Goal: Task Accomplishment & Management: Use online tool/utility

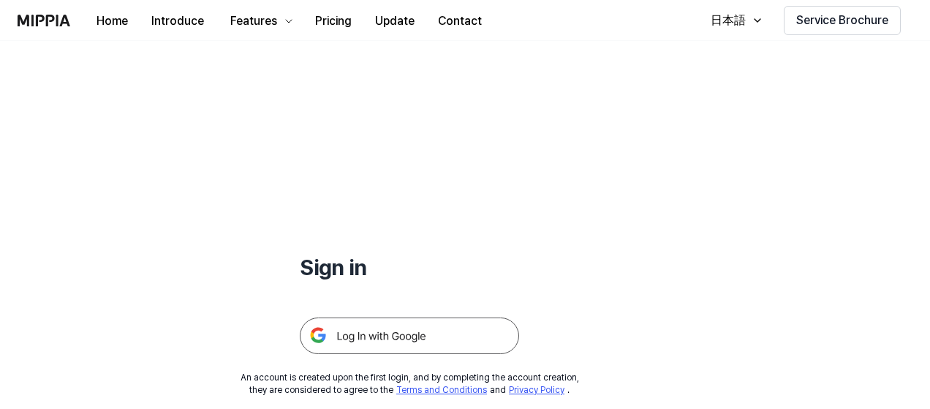
click at [397, 337] on img at bounding box center [409, 335] width 219 height 37
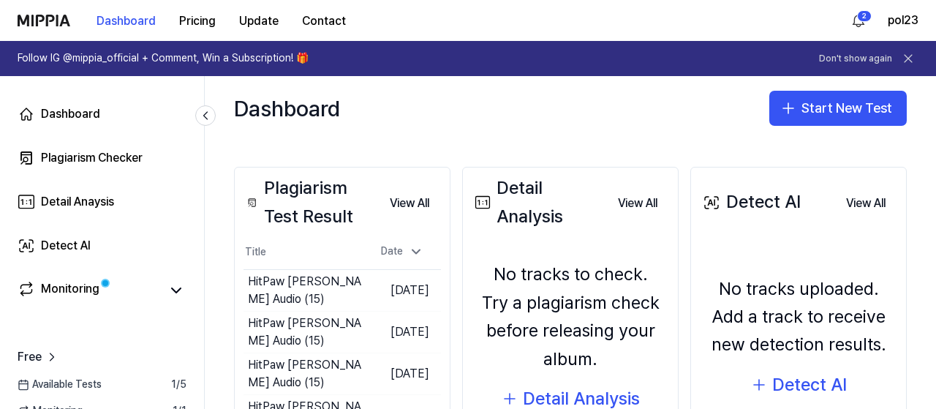
scroll to position [219, 0]
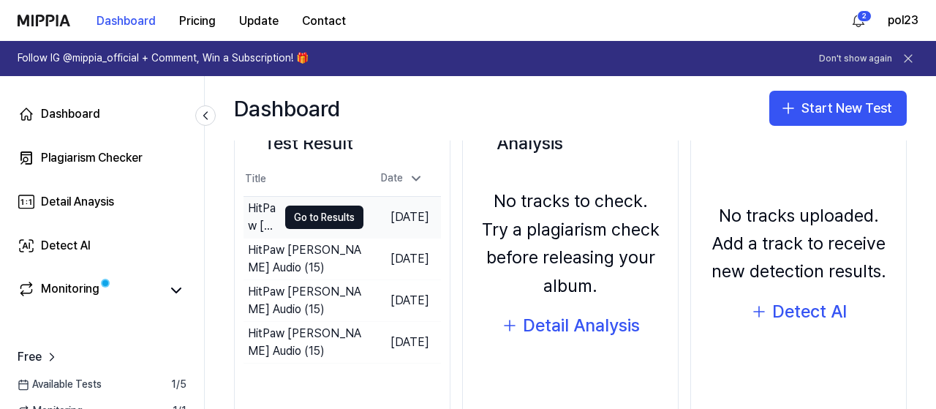
click at [248, 208] on div "HitPaw [PERSON_NAME] Audio (15)" at bounding box center [263, 217] width 30 height 35
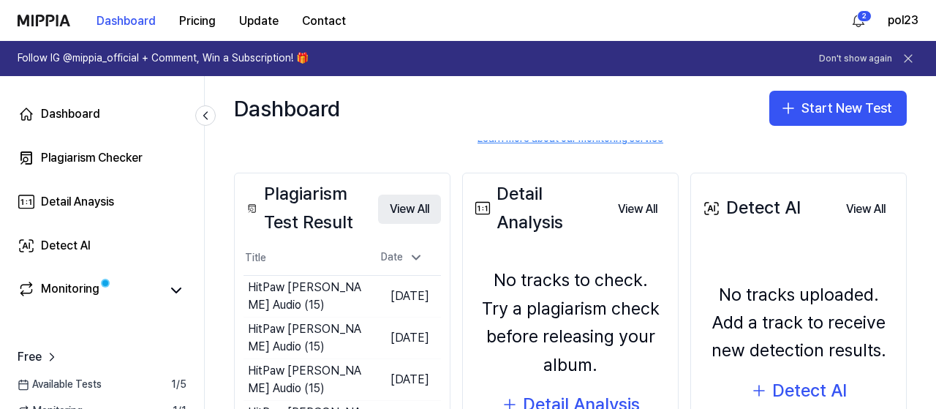
scroll to position [146, 0]
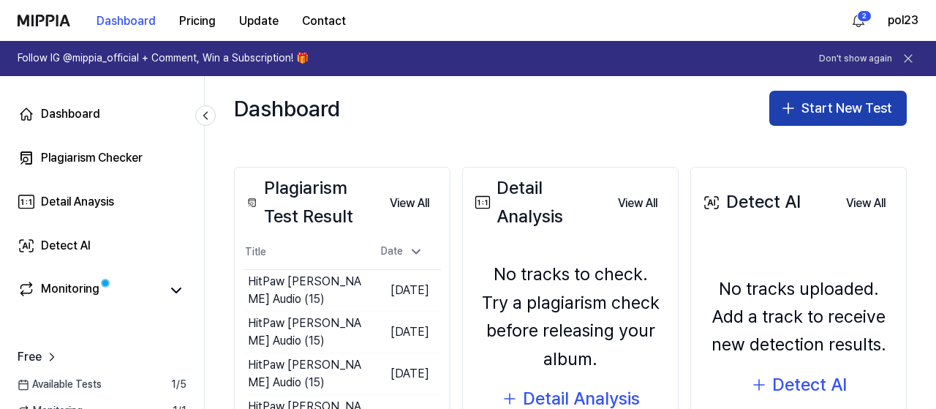
click at [829, 113] on button "Start New Test" at bounding box center [837, 108] width 137 height 35
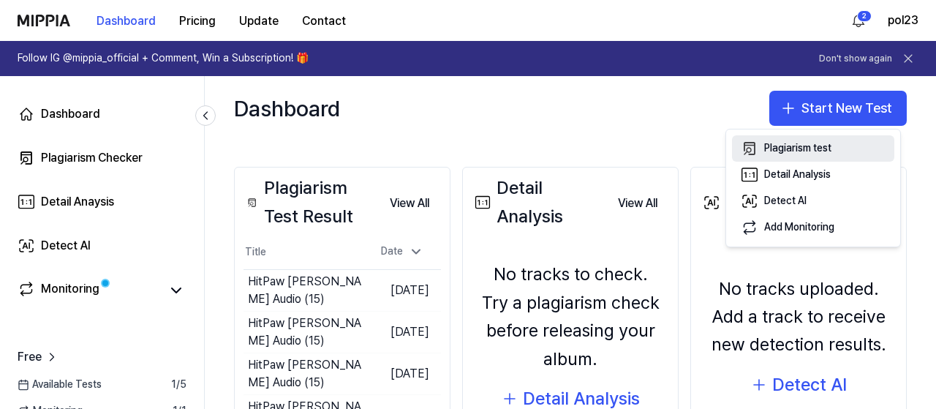
click at [784, 154] on div "Plagiarism test" at bounding box center [797, 148] width 67 height 15
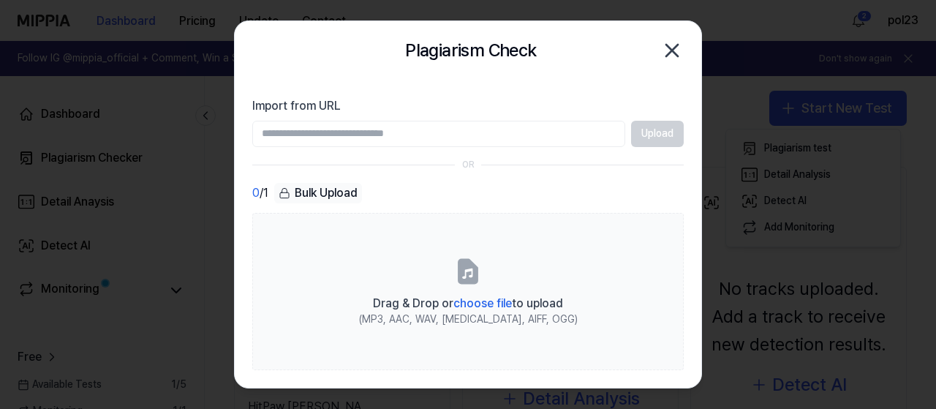
click at [503, 116] on div "Import from URL Upload" at bounding box center [467, 122] width 431 height 50
click at [486, 134] on input "Import from URL" at bounding box center [438, 134] width 373 height 26
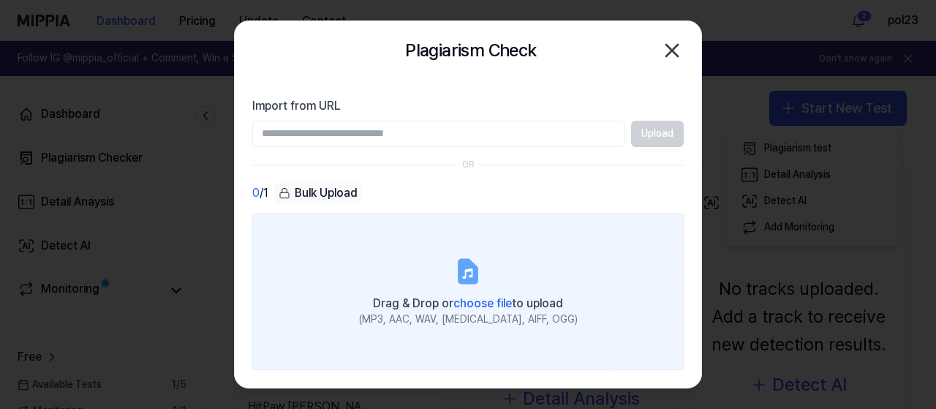
click at [551, 303] on span "Drag & Drop or choose file to upload" at bounding box center [468, 303] width 190 height 14
click at [0, 0] on input "Drag & Drop or choose file to upload (MP3, AAC, WAV, [MEDICAL_DATA], AIFF, OGG)" at bounding box center [0, 0] width 0 height 0
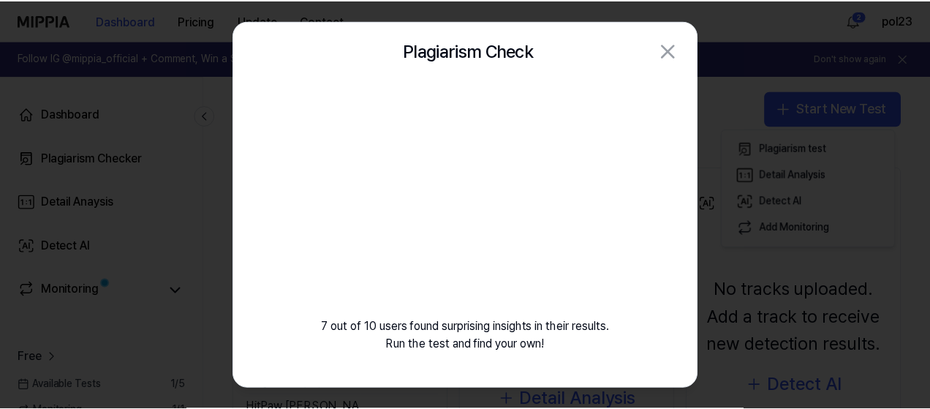
scroll to position [0, 0]
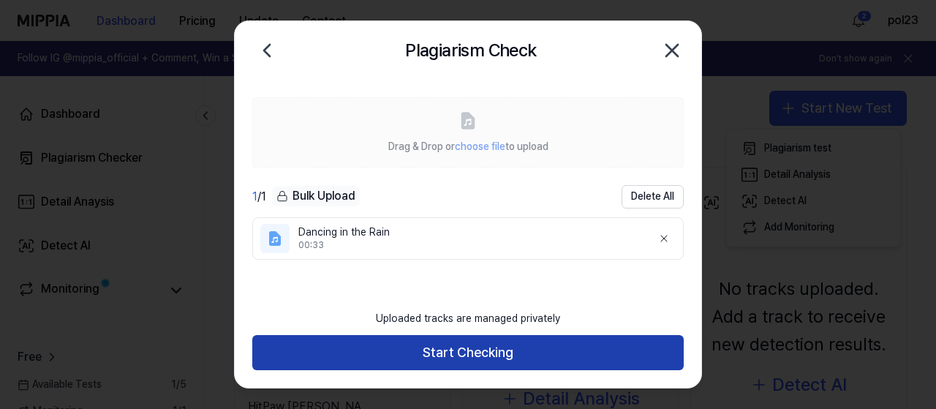
click at [497, 339] on button "Start Checking" at bounding box center [467, 352] width 431 height 35
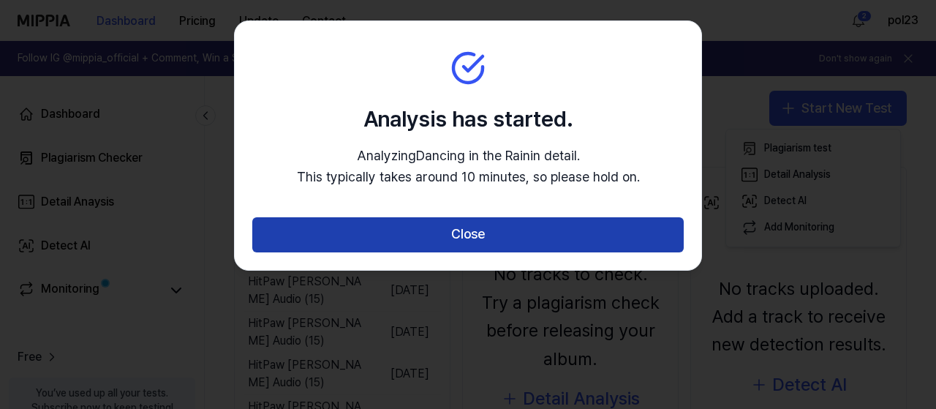
click at [474, 229] on button "Close" at bounding box center [467, 234] width 431 height 35
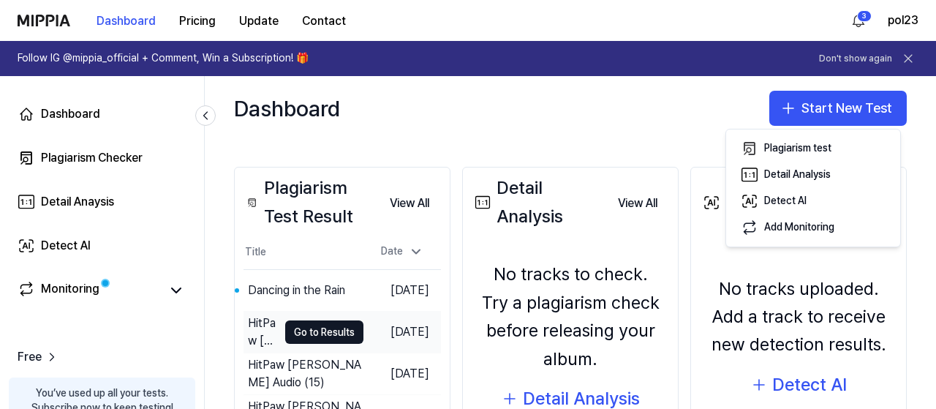
click at [262, 330] on div "HitPaw [PERSON_NAME] Audio (15)" at bounding box center [263, 331] width 30 height 35
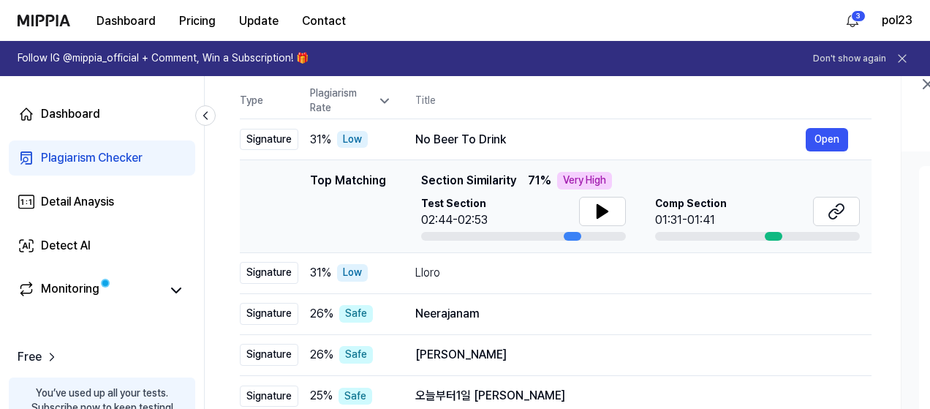
scroll to position [146, 0]
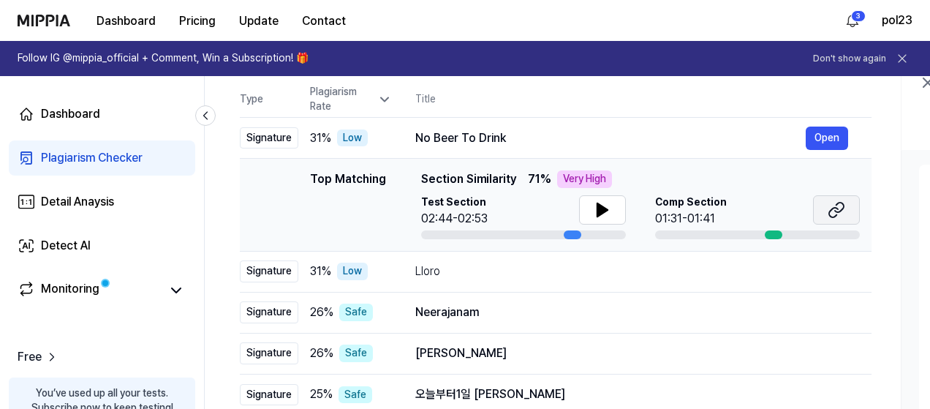
click at [856, 206] on button at bounding box center [836, 209] width 47 height 29
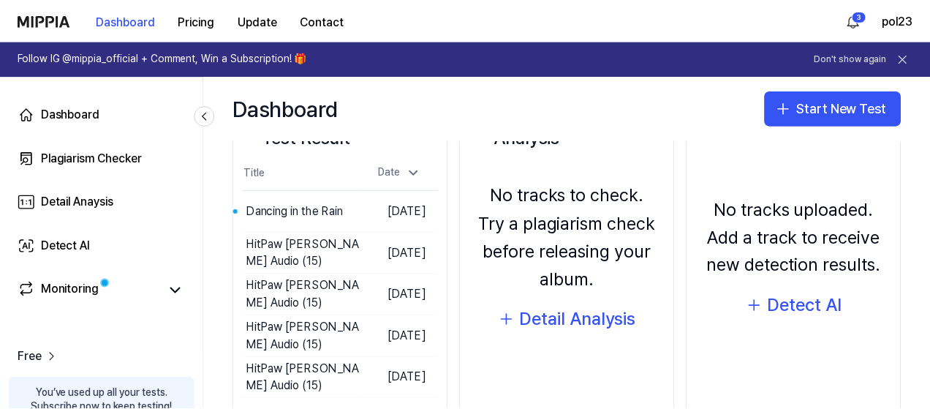
scroll to position [261, 0]
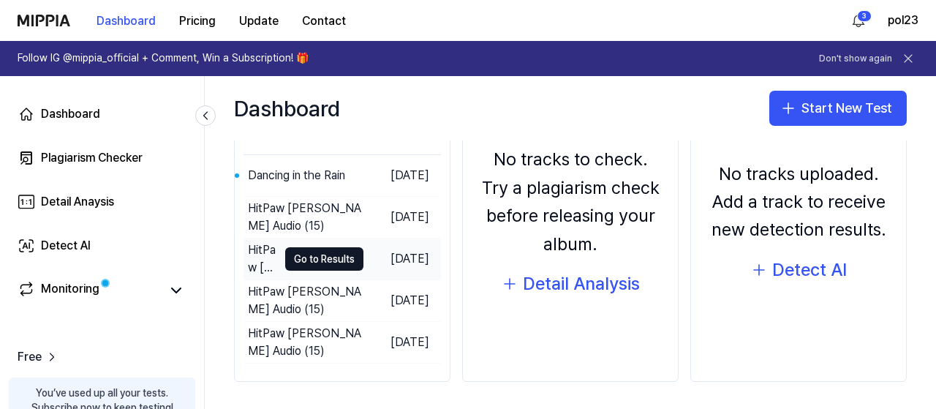
click at [272, 272] on td "HitPaw [PERSON_NAME] Audio (15) Go to Results" at bounding box center [304, 258] width 120 height 41
click at [257, 248] on div "HitPaw [PERSON_NAME] Audio (15)" at bounding box center [263, 258] width 30 height 35
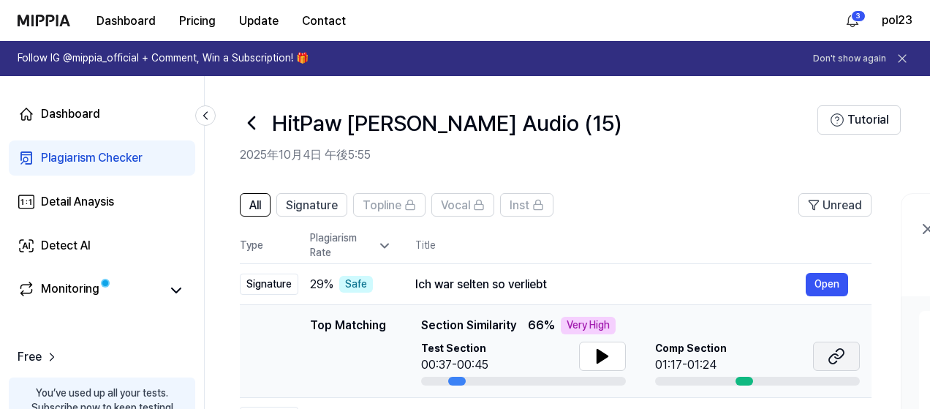
click at [840, 347] on button at bounding box center [836, 356] width 47 height 29
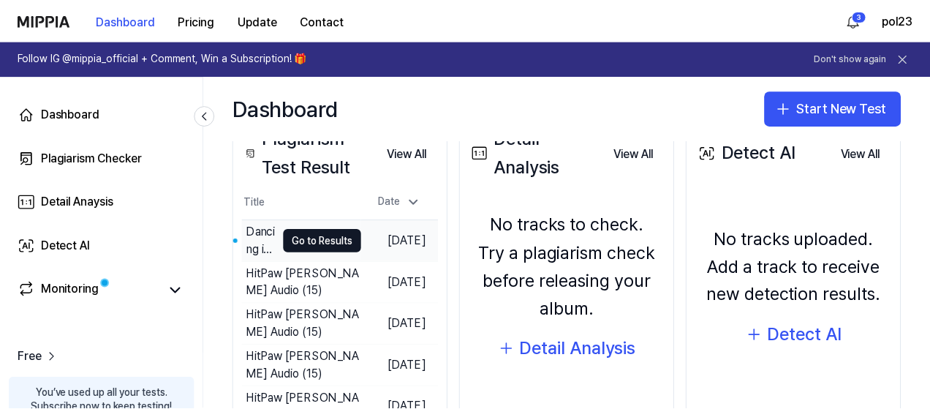
scroll to position [219, 0]
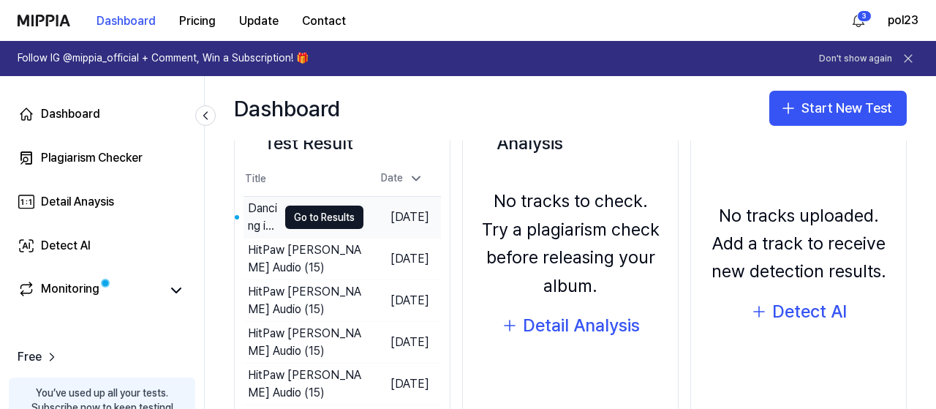
click at [252, 219] on div "Dancing in the Rain" at bounding box center [263, 217] width 30 height 35
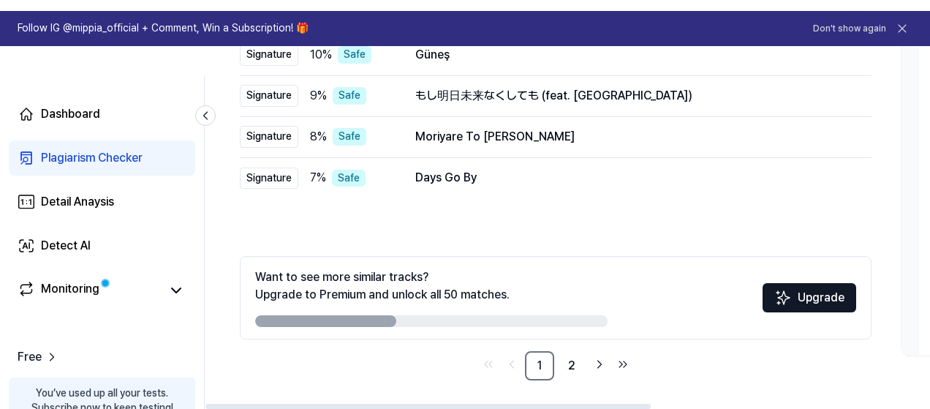
scroll to position [143, 0]
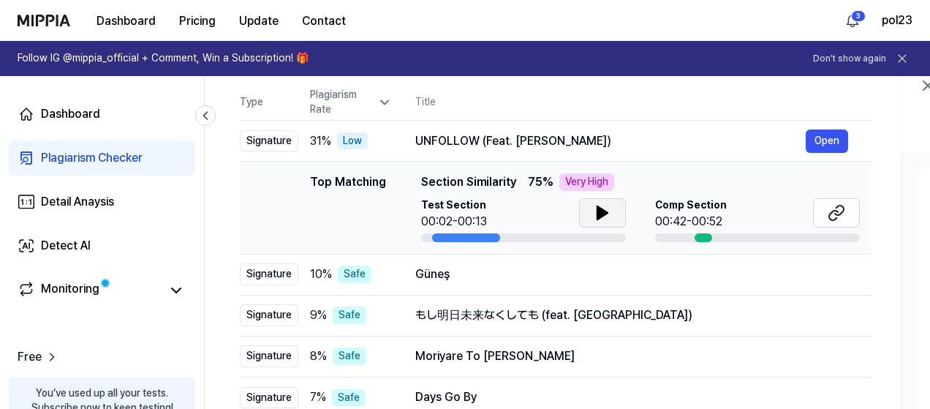
click at [612, 214] on button at bounding box center [602, 212] width 47 height 29
drag, startPoint x: 612, startPoint y: 214, endPoint x: 734, endPoint y: 225, distance: 122.7
click at [612, 213] on button at bounding box center [602, 212] width 47 height 29
click at [849, 213] on button at bounding box center [836, 212] width 47 height 29
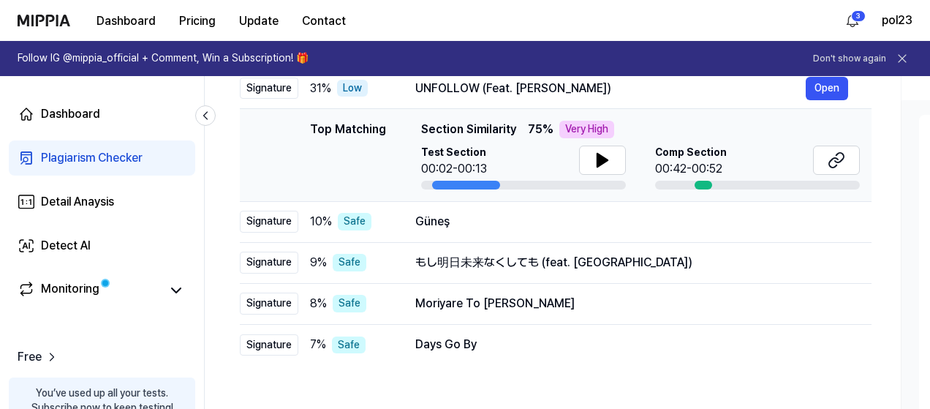
scroll to position [216, 0]
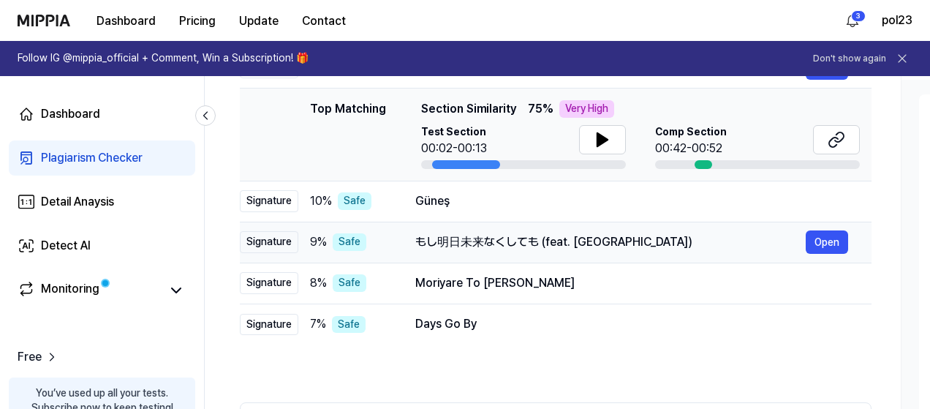
click at [505, 252] on div "もし明日未来なくしても (feat. Kiwy) Open" at bounding box center [631, 241] width 433 height 23
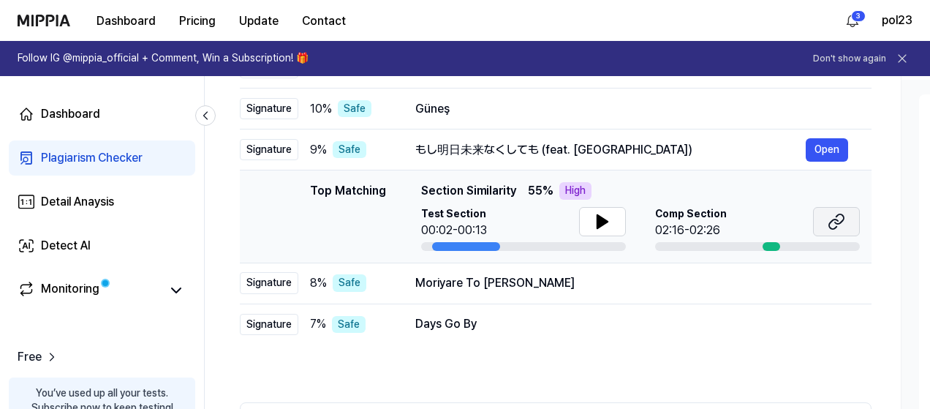
click at [835, 221] on icon at bounding box center [839, 219] width 9 height 10
click at [594, 218] on icon at bounding box center [603, 222] width 18 height 18
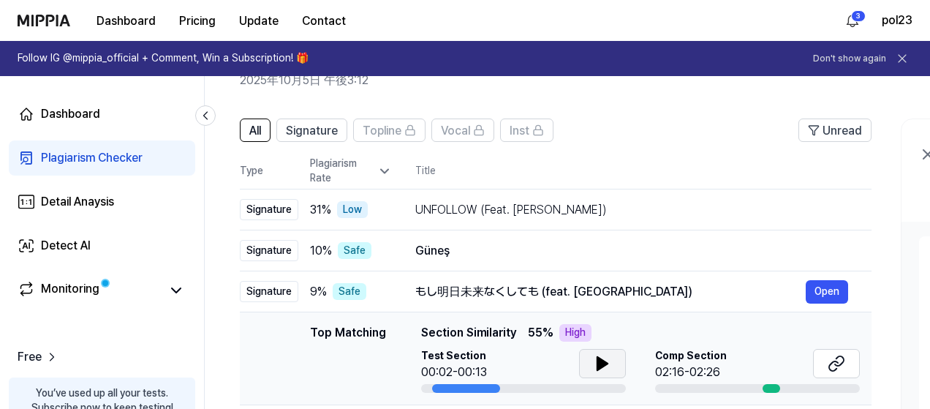
scroll to position [0, 0]
